Goal: Find contact information: Find contact information

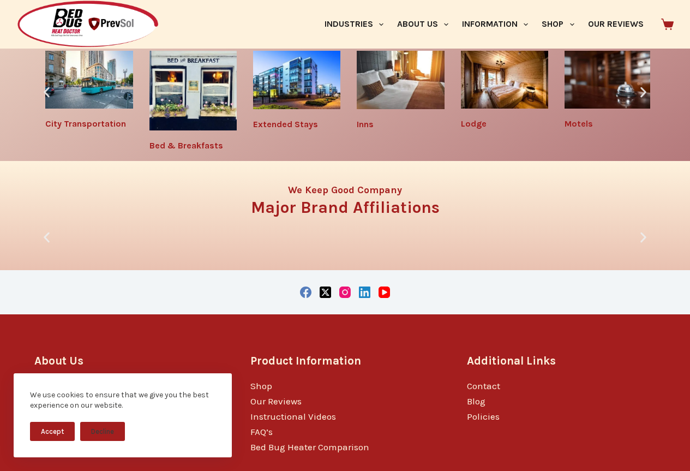
scroll to position [1730, 0]
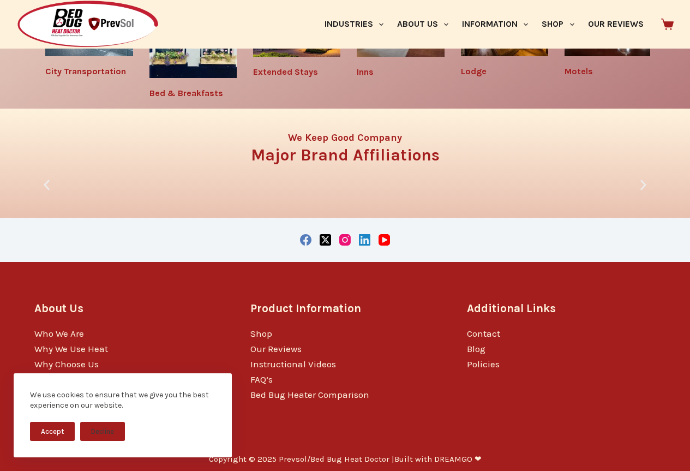
click at [53, 433] on button "Accept" at bounding box center [52, 431] width 45 height 19
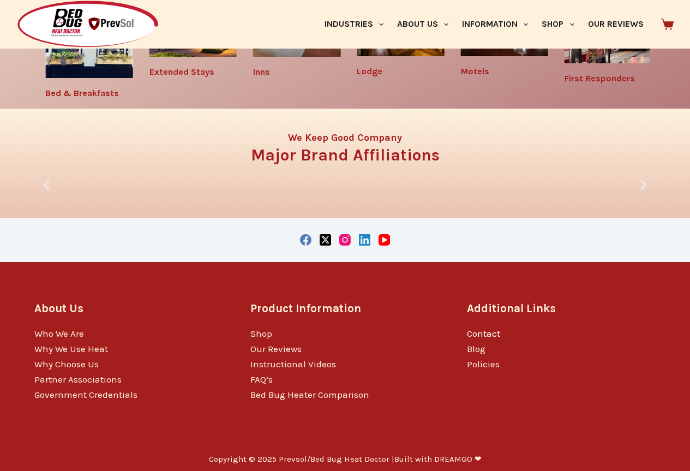
click at [500, 328] on link "Contact" at bounding box center [483, 333] width 33 height 11
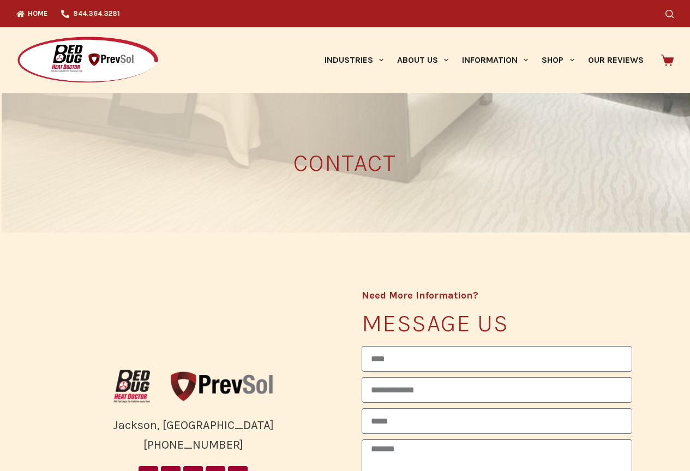
scroll to position [109, 0]
